Goal: Transaction & Acquisition: Download file/media

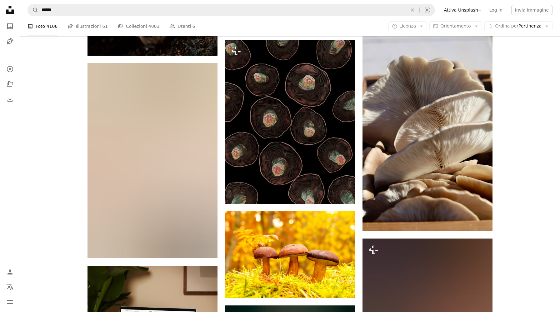
scroll to position [1074, 0]
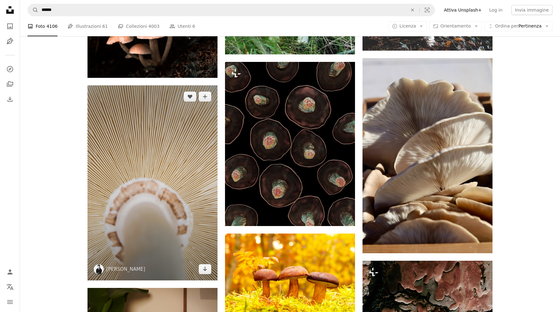
click at [166, 138] on img at bounding box center [152, 182] width 130 height 195
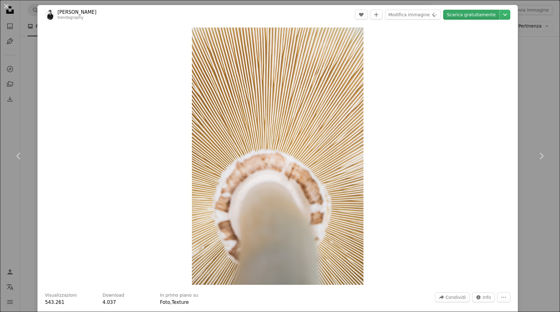
click at [466, 18] on link "Scarica gratuitamente" at bounding box center [471, 15] width 56 height 10
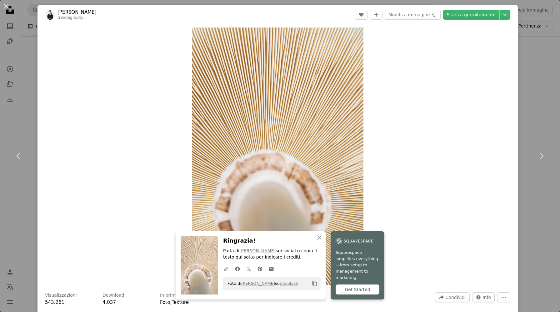
click at [537, 85] on div "An X shape Chevron left Chevron right [PERSON_NAME] trendagraphy A heart A plus…" at bounding box center [280, 156] width 560 height 312
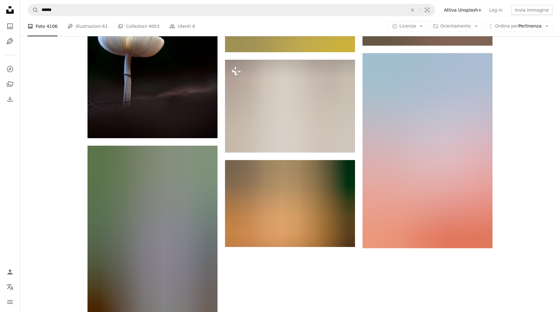
scroll to position [1896, 0]
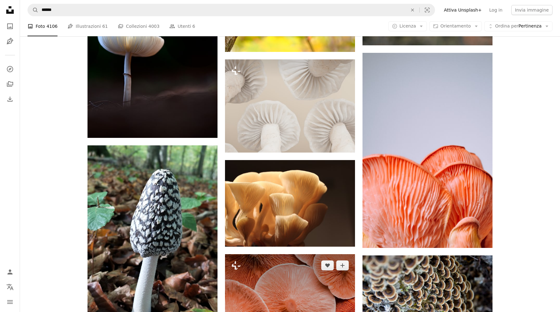
scroll to position [2007, 0]
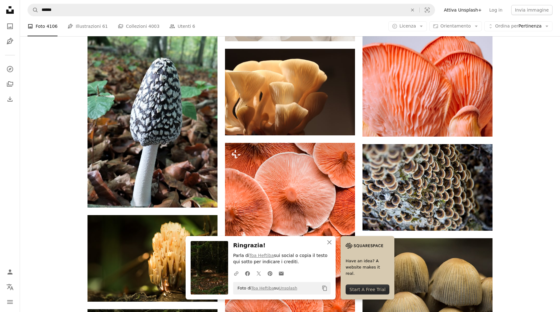
click at [333, 243] on icon "An X shape" at bounding box center [329, 241] width 7 height 7
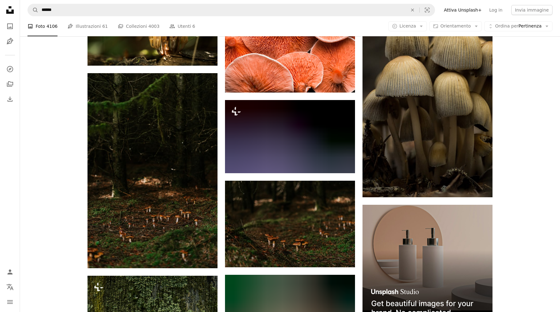
scroll to position [2245, 0]
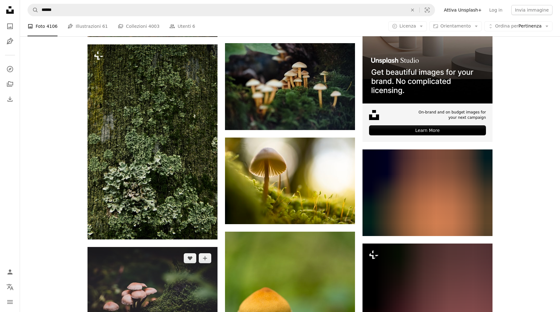
scroll to position [2481, 0]
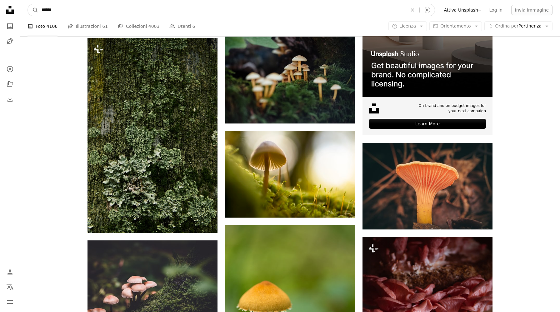
click at [98, 9] on input "******" at bounding box center [221, 10] width 367 height 12
type input "*******"
click button "A magnifying glass" at bounding box center [33, 10] width 11 height 12
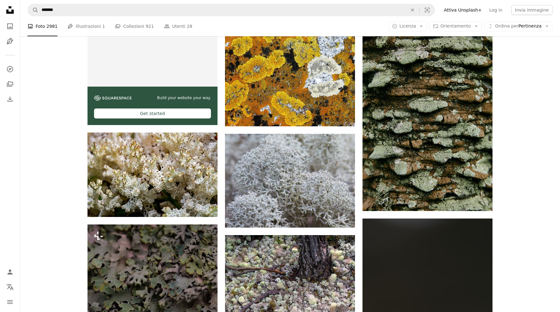
scroll to position [1406, 0]
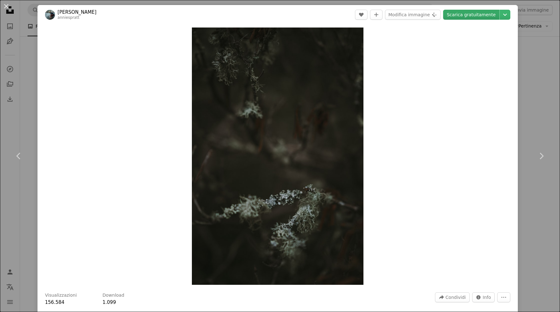
click at [466, 13] on link "Scarica gratuitamente" at bounding box center [471, 15] width 56 height 10
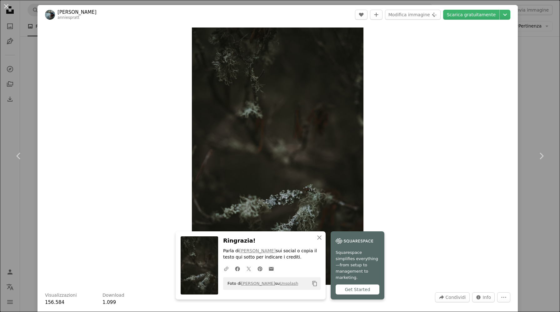
click at [538, 87] on div "An X shape Chevron left Chevron right [PERSON_NAME] anniespratt A heart A plus …" at bounding box center [280, 156] width 560 height 312
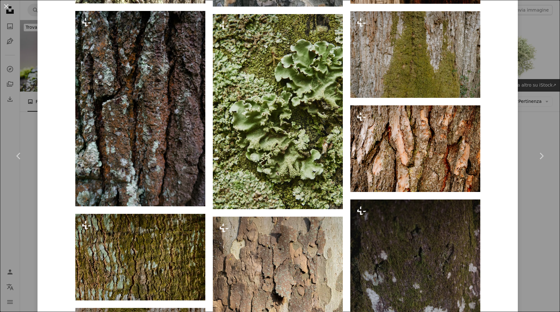
scroll to position [1537, 0]
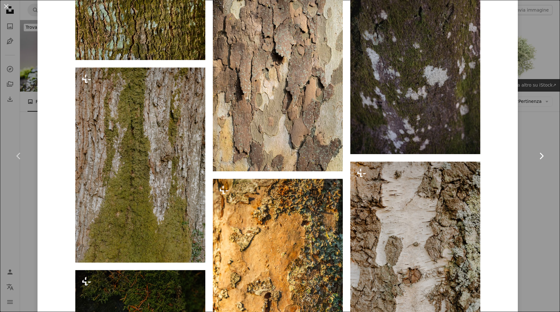
click at [547, 135] on link "Chevron right" at bounding box center [540, 156] width 37 height 60
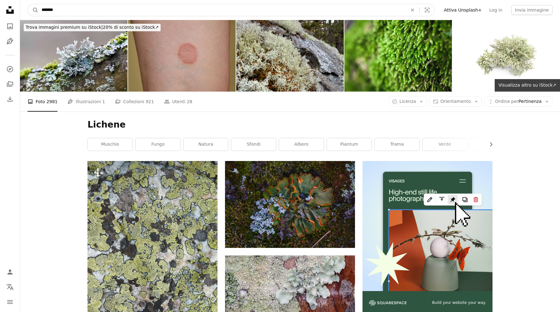
click at [177, 12] on input "*******" at bounding box center [221, 10] width 367 height 12
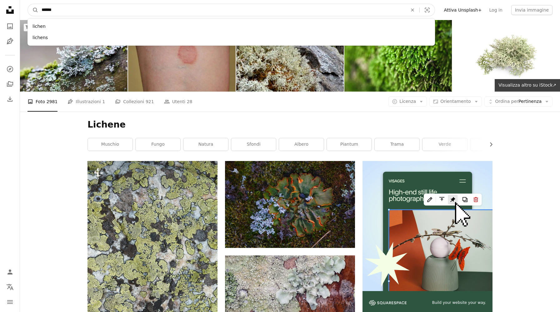
type input "******"
click at [28, 4] on button "A magnifying glass" at bounding box center [33, 10] width 11 height 12
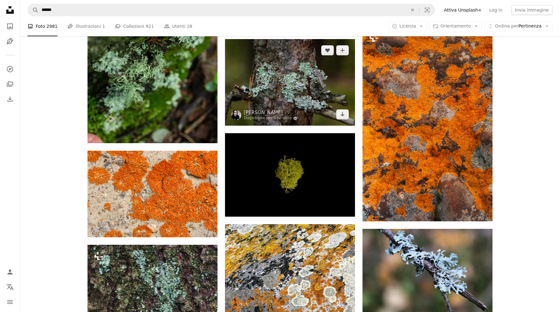
scroll to position [516, 0]
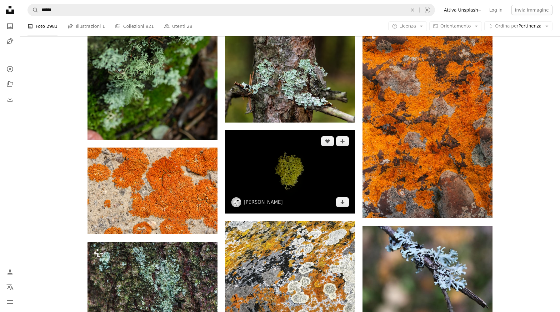
click at [297, 130] on img at bounding box center [290, 171] width 130 height 83
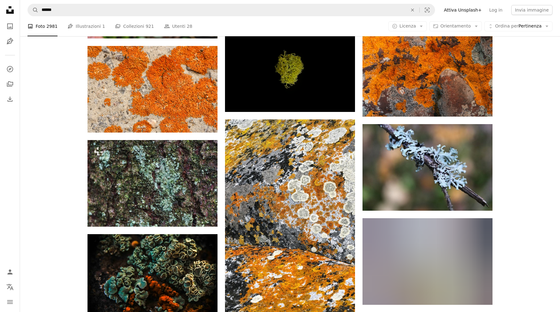
scroll to position [409, 0]
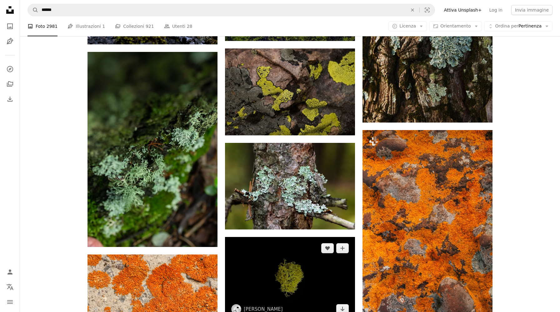
click at [280, 237] on img at bounding box center [290, 278] width 130 height 83
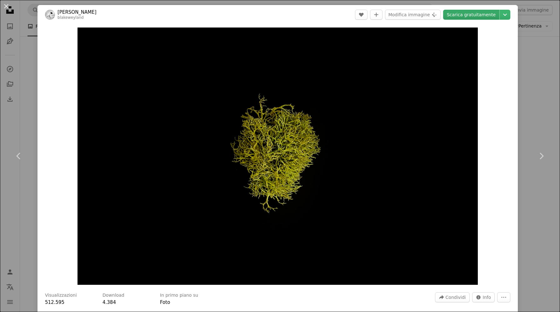
click at [482, 12] on link "Scarica gratuitamente" at bounding box center [471, 15] width 56 height 10
